Goal: Task Accomplishment & Management: Manage account settings

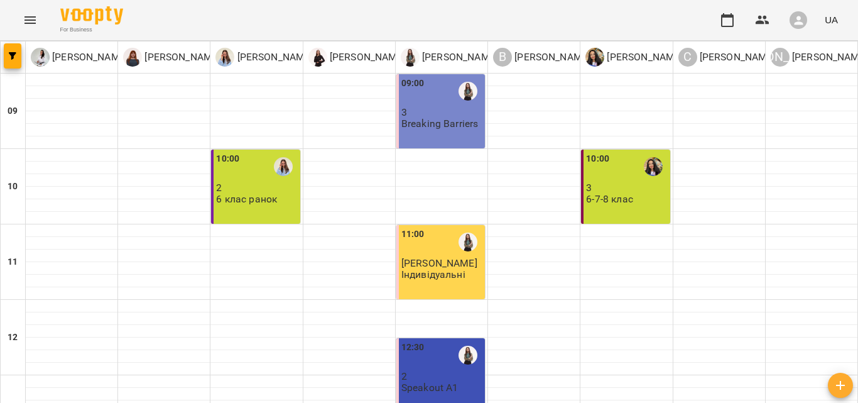
scroll to position [433, 0]
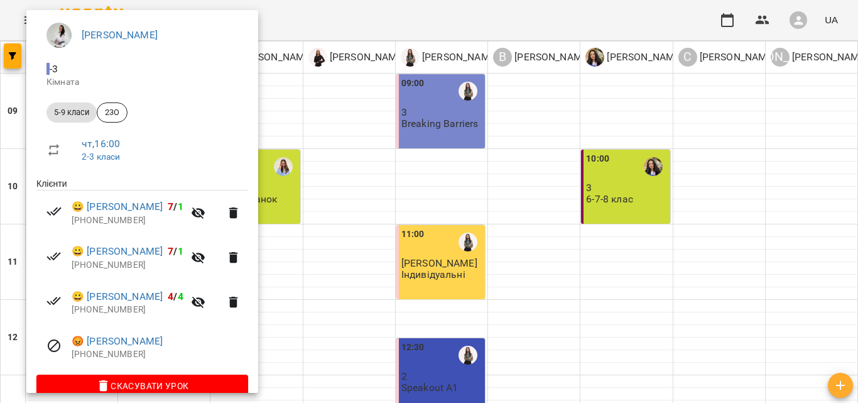
scroll to position [124, 0]
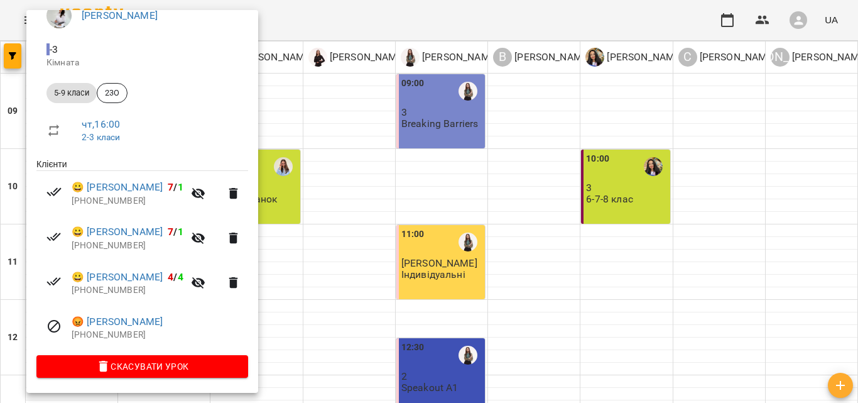
click at [206, 189] on icon "button" at bounding box center [198, 193] width 15 height 15
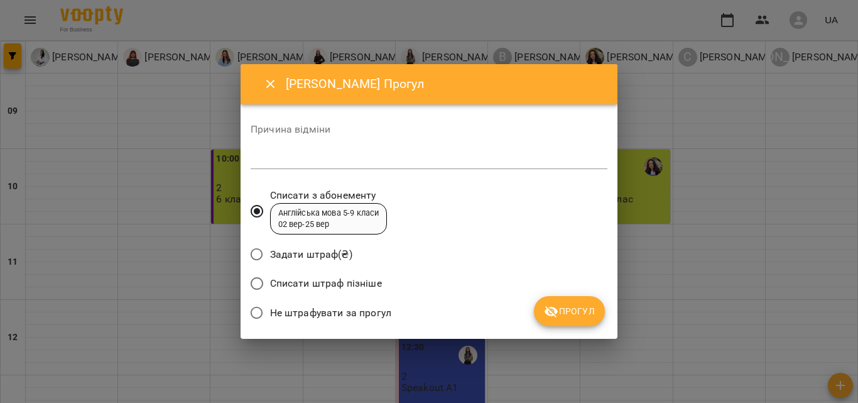
click at [282, 282] on span "Списати штраф пізніше" at bounding box center [326, 283] width 112 height 15
click at [375, 163] on textarea at bounding box center [429, 159] width 357 height 12
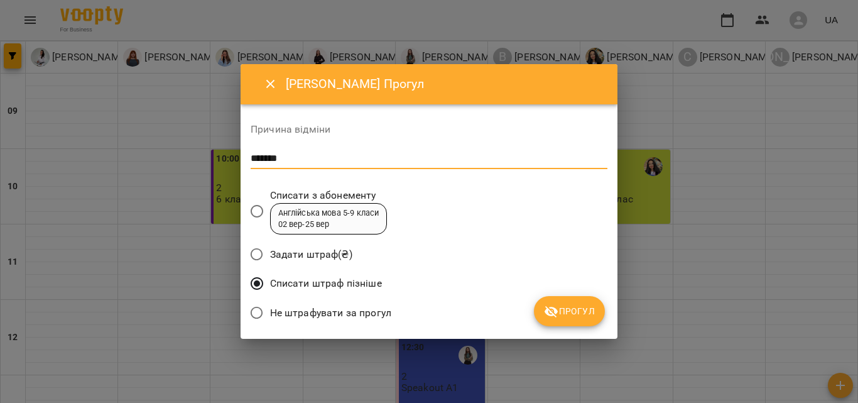
type textarea "*******"
click at [576, 311] on span "Прогул" at bounding box center [569, 311] width 51 height 15
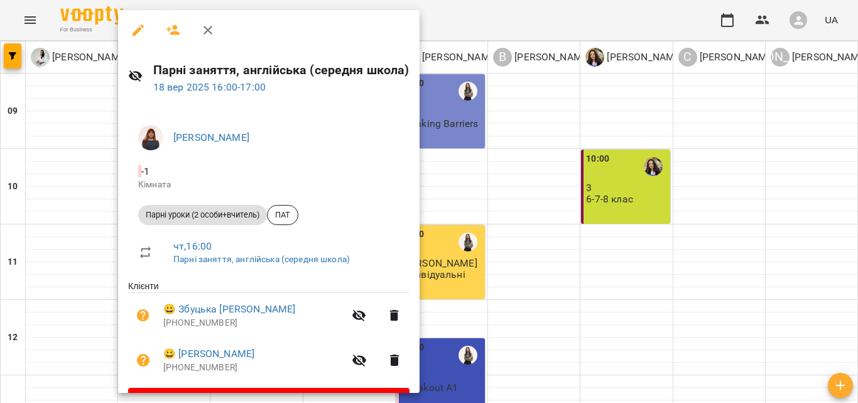
click at [214, 24] on icon "button" at bounding box center [207, 30] width 15 height 15
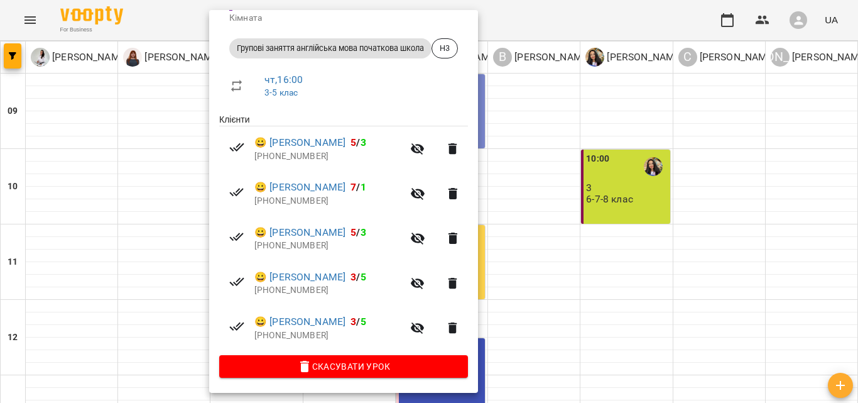
scroll to position [168, 0]
click at [705, 299] on div at bounding box center [429, 201] width 858 height 403
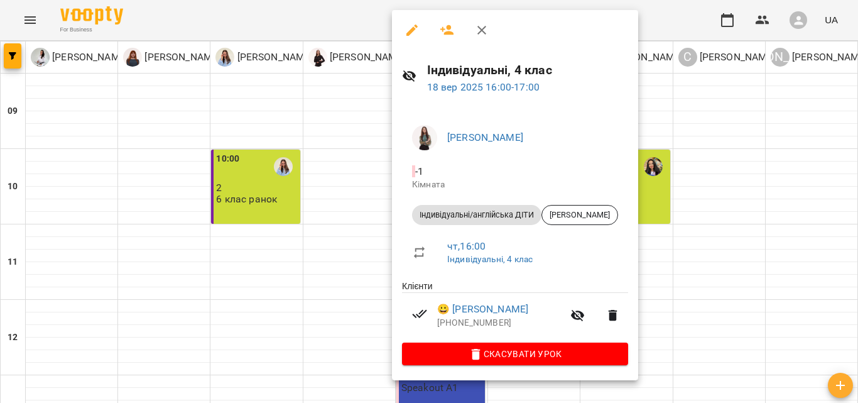
click at [728, 195] on div at bounding box center [429, 201] width 858 height 403
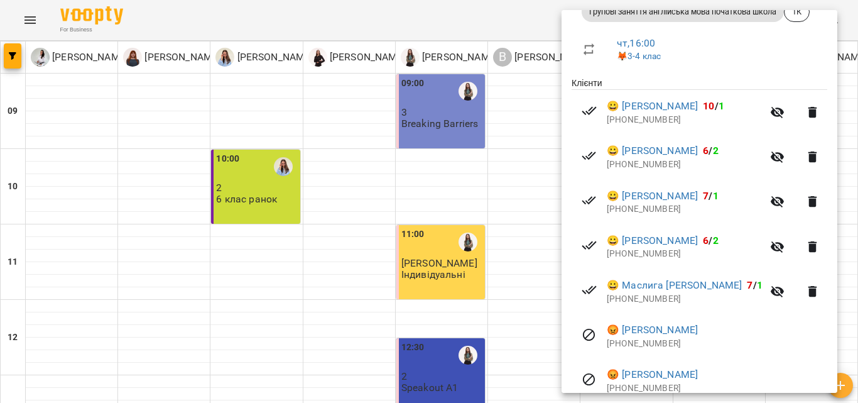
scroll to position [255, 0]
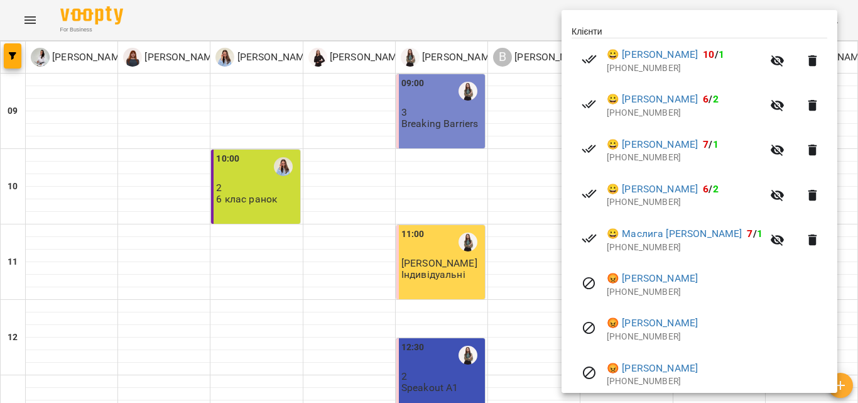
click at [534, 276] on div at bounding box center [429, 201] width 858 height 403
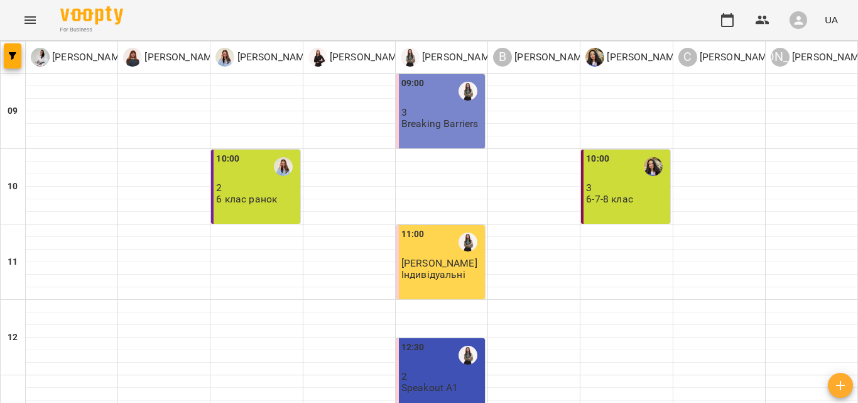
scroll to position [496, 0]
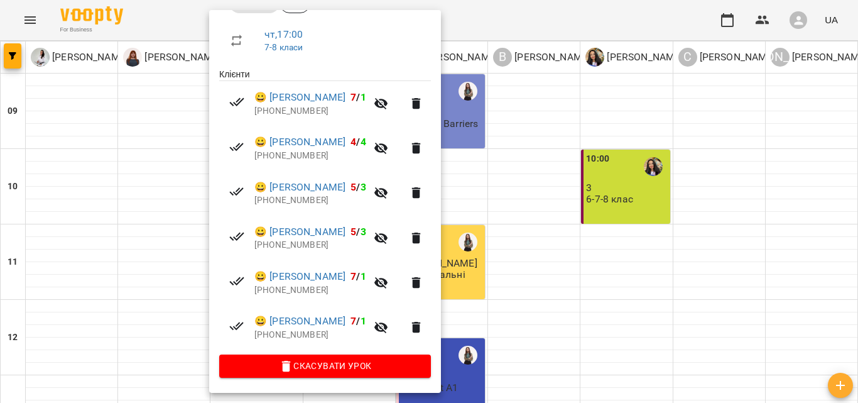
scroll to position [0, 0]
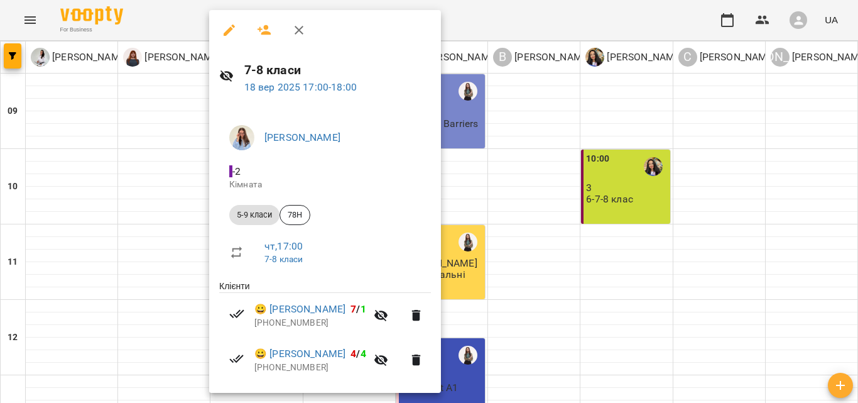
click at [295, 33] on icon "button" at bounding box center [299, 30] width 15 height 15
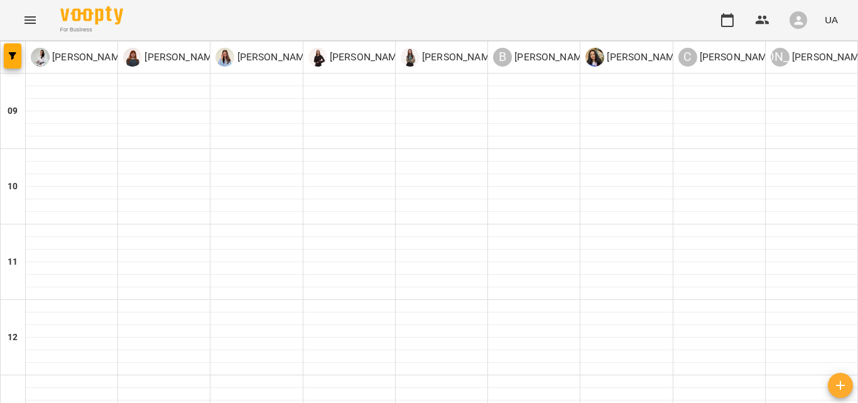
scroll to position [541, 0]
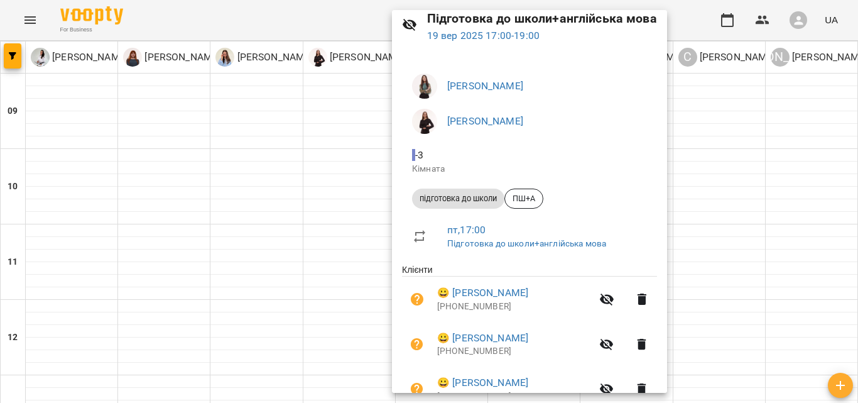
scroll to position [114, 0]
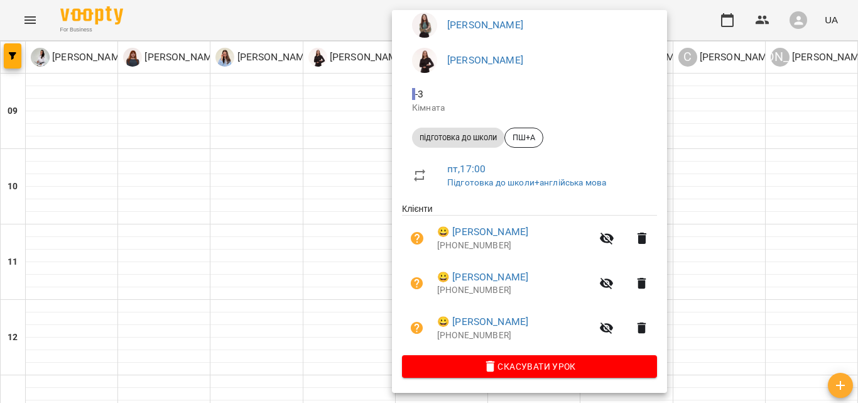
click at [796, 268] on div at bounding box center [429, 201] width 858 height 403
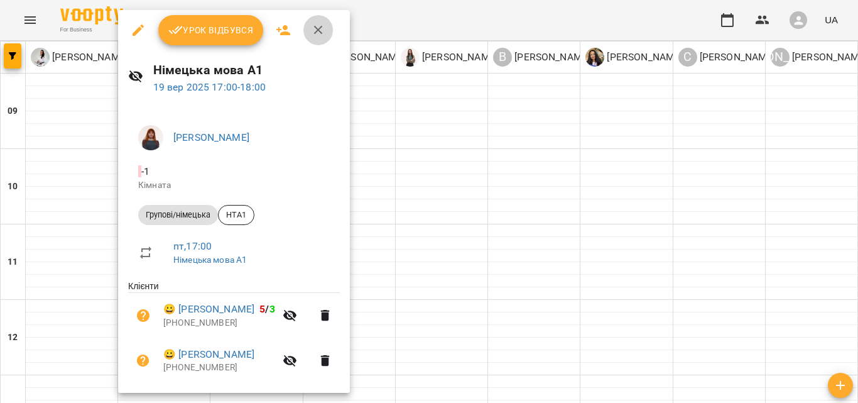
click at [314, 30] on icon "button" at bounding box center [318, 30] width 15 height 15
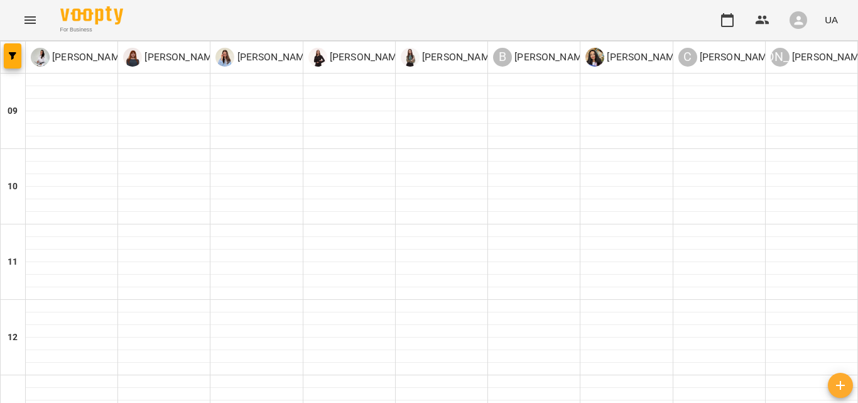
scroll to position [478, 0]
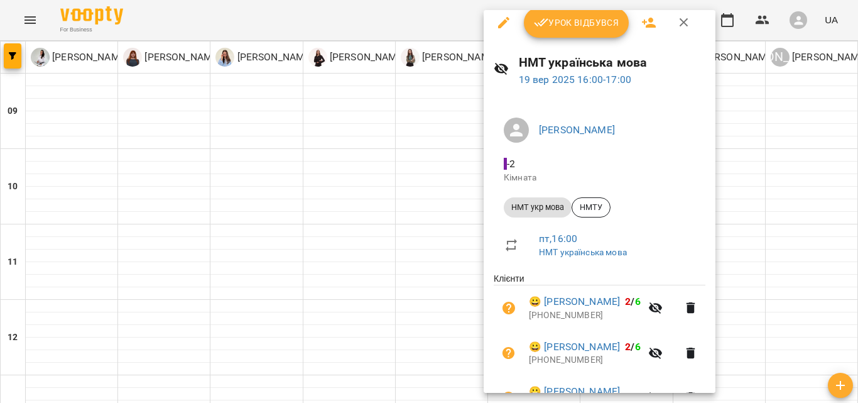
scroll to position [0, 0]
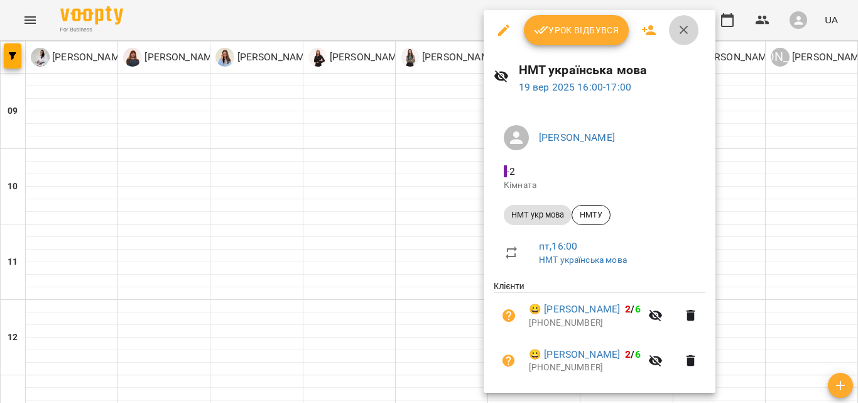
click at [681, 36] on icon "button" at bounding box center [684, 30] width 15 height 15
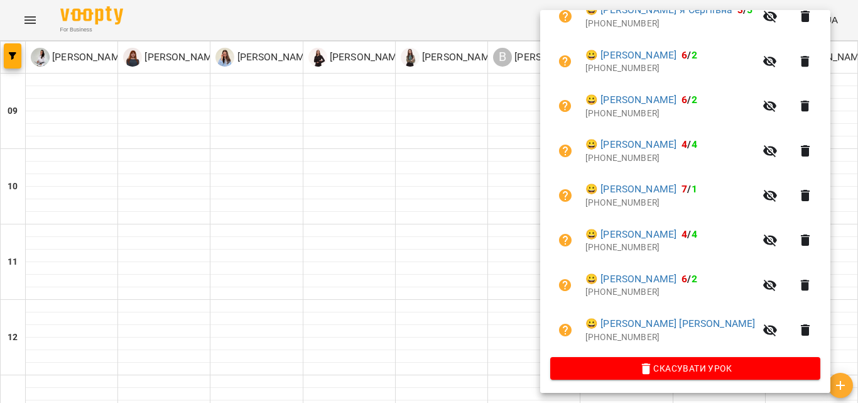
scroll to position [318, 0]
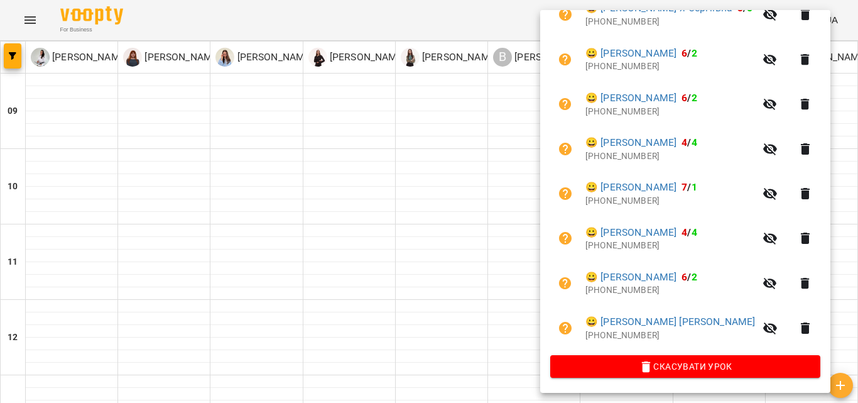
click at [527, 282] on div at bounding box center [429, 201] width 858 height 403
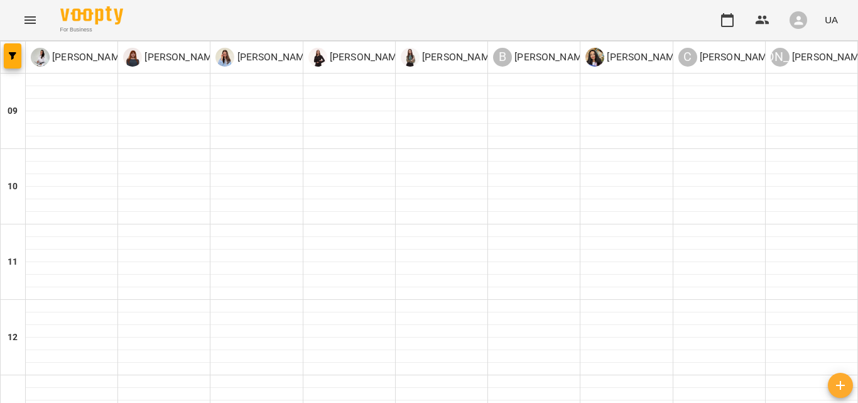
scroll to position [125, 0]
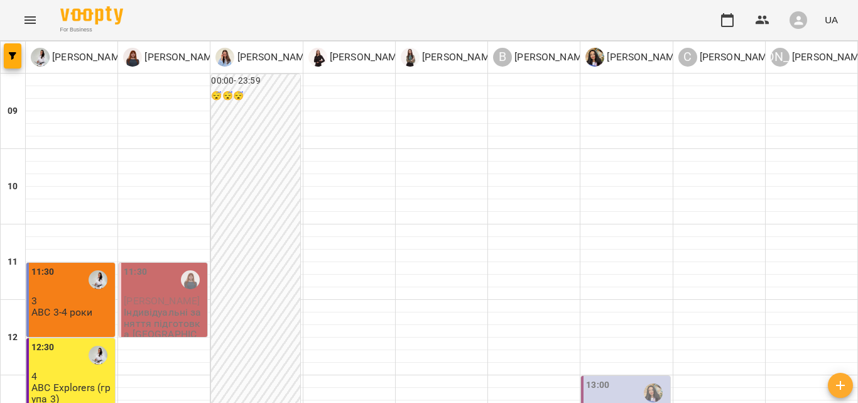
scroll to position [189, 0]
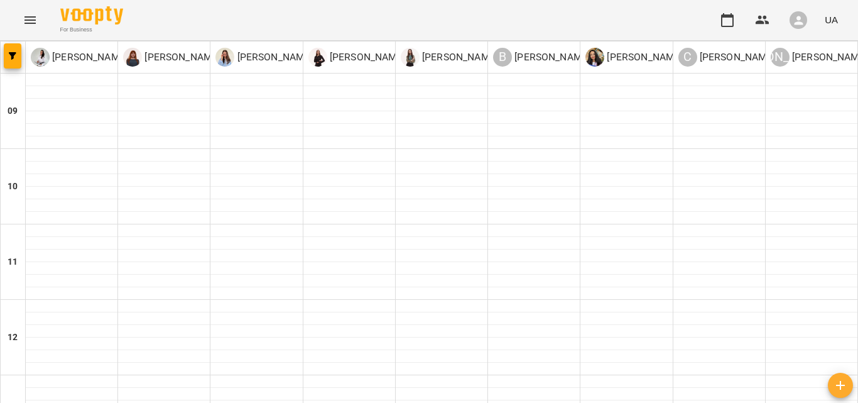
type input "**********"
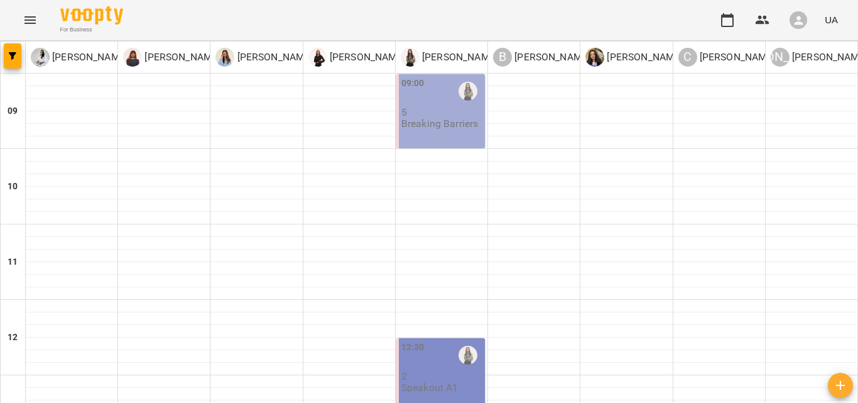
scroll to position [532, 0]
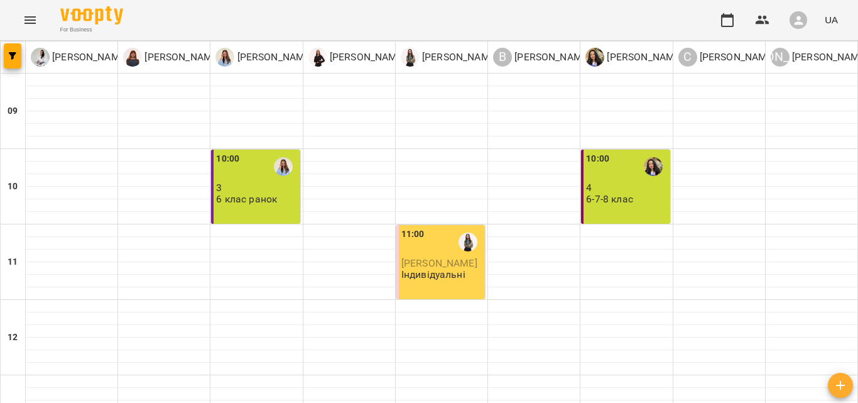
scroll to position [515, 0]
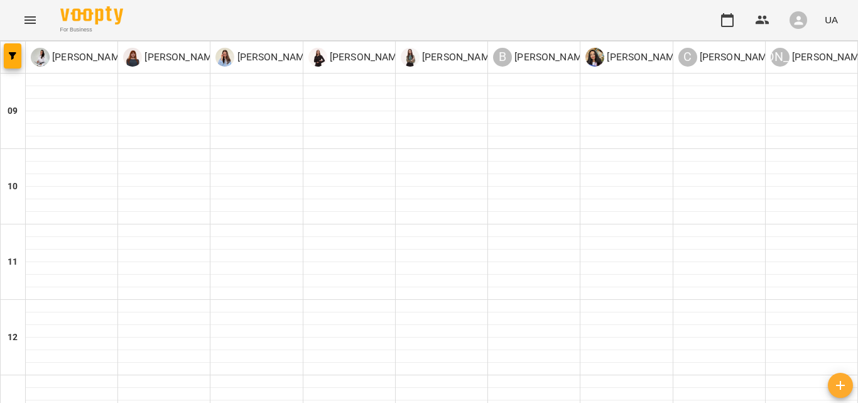
scroll to position [297, 0]
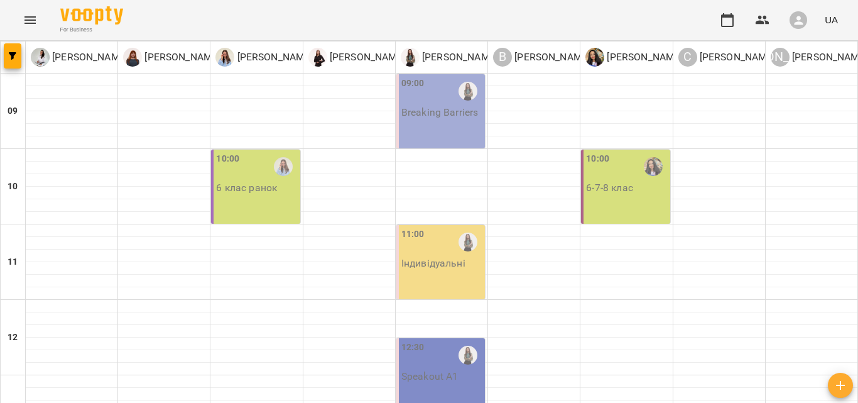
scroll to position [584, 0]
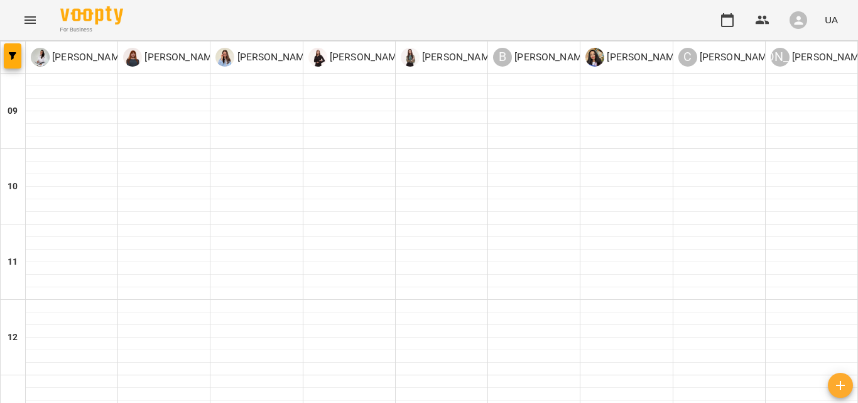
scroll to position [503, 0]
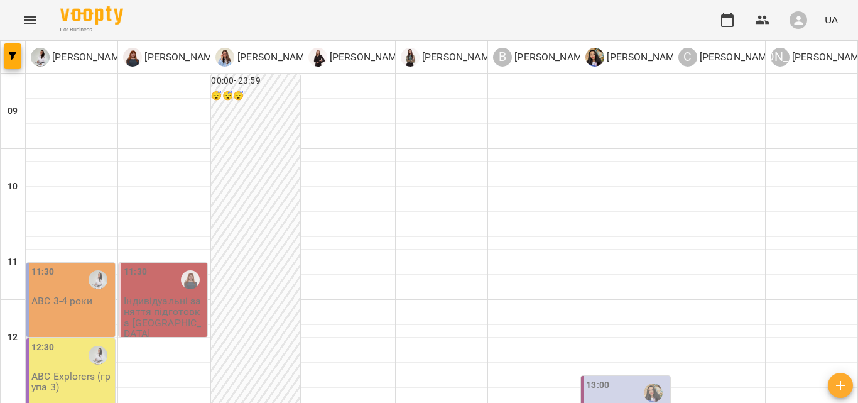
scroll to position [251, 0]
type input "**********"
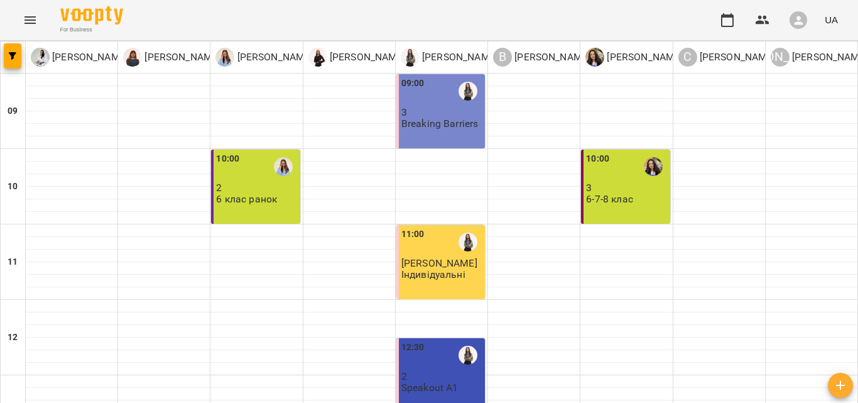
scroll to position [377, 0]
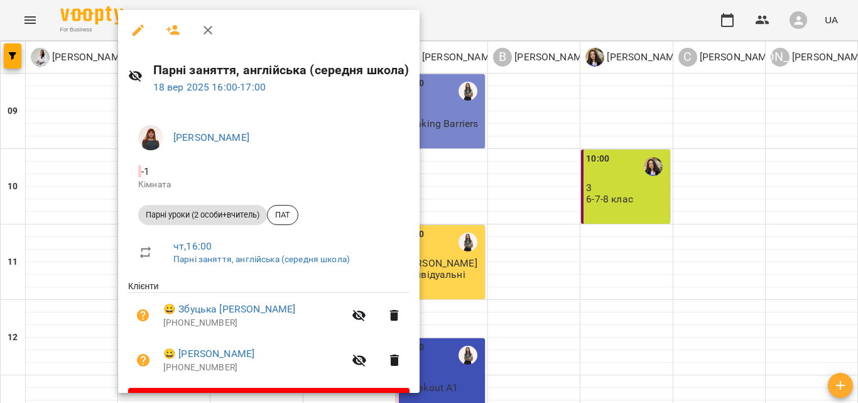
click at [205, 28] on icon "button" at bounding box center [207, 30] width 15 height 15
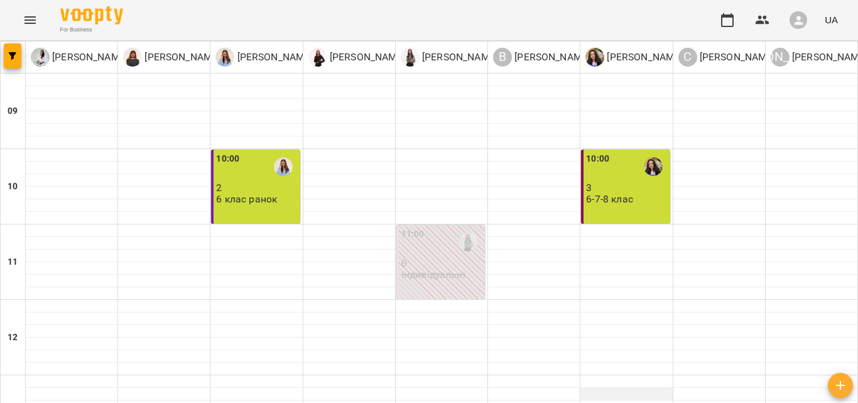
scroll to position [584, 0]
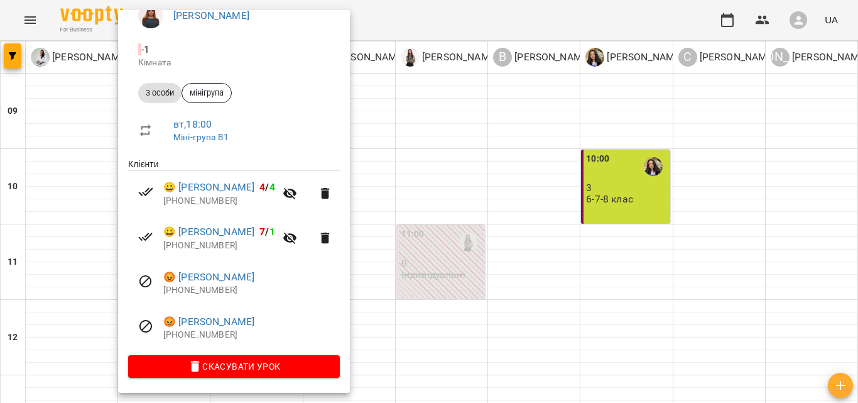
scroll to position [124, 0]
click at [553, 292] on div at bounding box center [429, 201] width 858 height 403
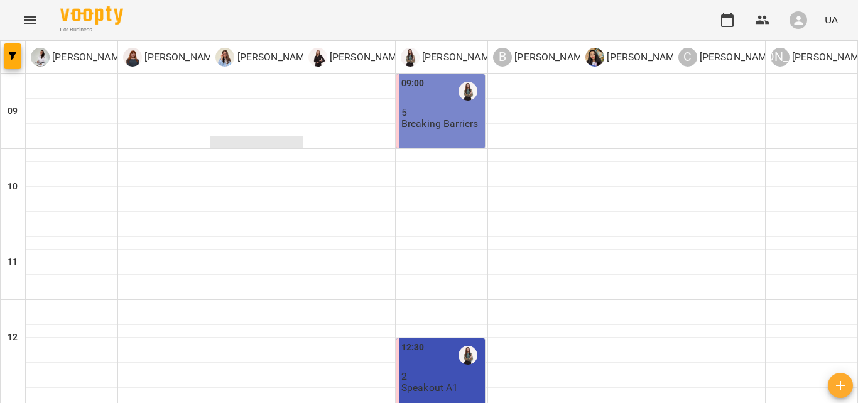
scroll to position [503, 0]
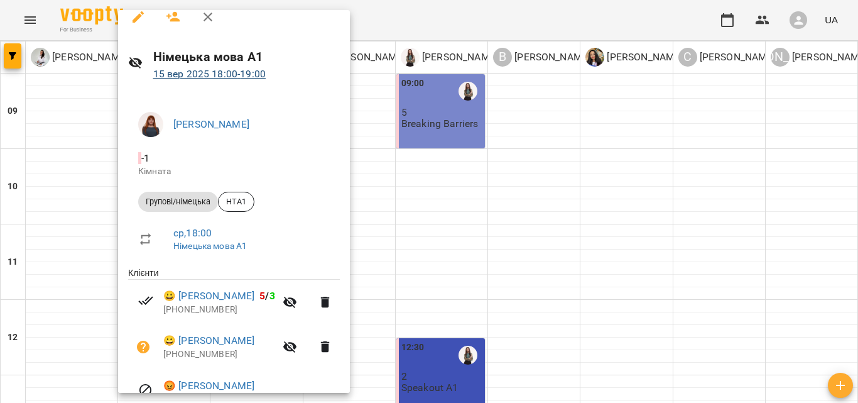
scroll to position [0, 0]
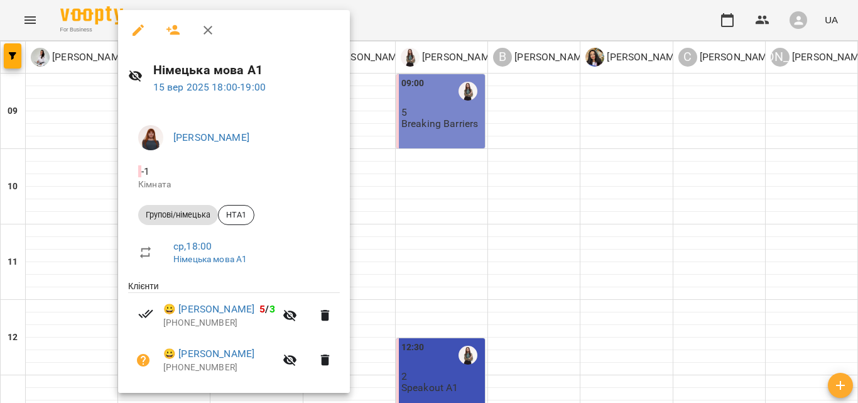
click at [209, 28] on icon "button" at bounding box center [207, 30] width 15 height 15
